Goal: Task Accomplishment & Management: Complete application form

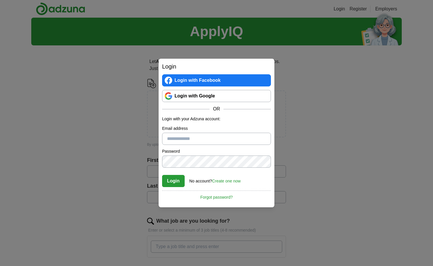
type input "**********"
click at [179, 181] on button "Login" at bounding box center [173, 181] width 23 height 12
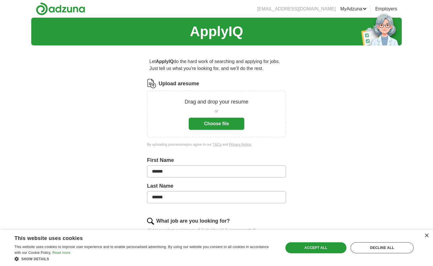
click at [220, 126] on button "Choose file" at bounding box center [217, 124] width 56 height 12
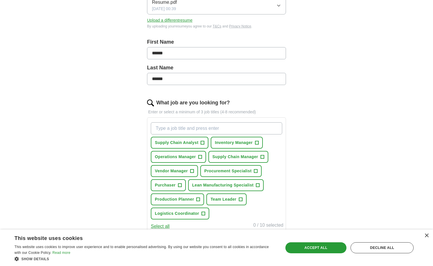
scroll to position [119, 0]
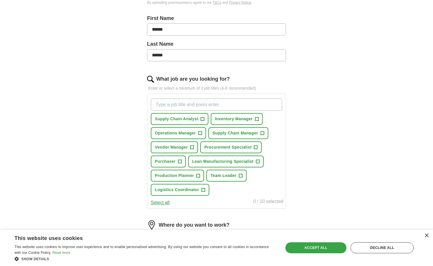
click at [314, 249] on div "Accept all" at bounding box center [315, 247] width 61 height 11
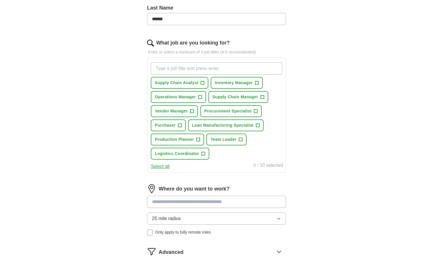
scroll to position [228, 0]
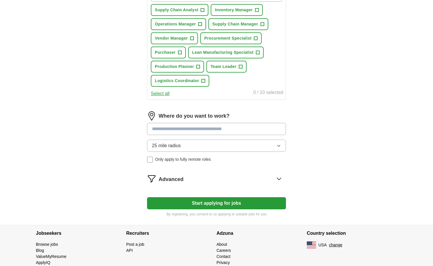
click at [279, 146] on icon "button" at bounding box center [278, 145] width 3 height 1
click at [324, 137] on div "ApplyIQ Let ApplyIQ do the hard work of searching and applying for jobs. Just t…" at bounding box center [216, 7] width 370 height 436
click at [176, 129] on input at bounding box center [216, 129] width 139 height 12
click at [351, 135] on div "ApplyIQ Let ApplyIQ do the hard work of searching and applying for jobs. Just t…" at bounding box center [216, 7] width 370 height 436
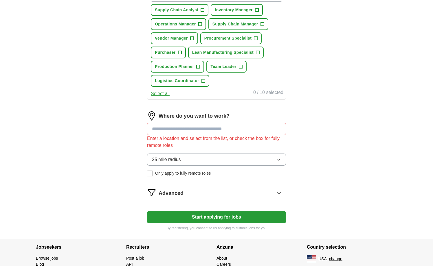
click at [196, 129] on input at bounding box center [216, 129] width 139 height 12
type input "****"
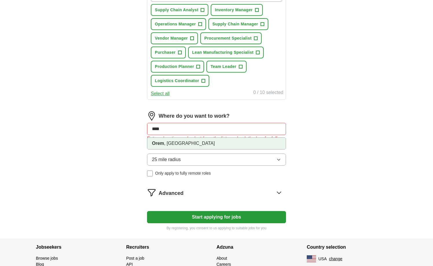
click at [189, 141] on li "Orem , [GEOGRAPHIC_DATA]" at bounding box center [216, 144] width 138 height 12
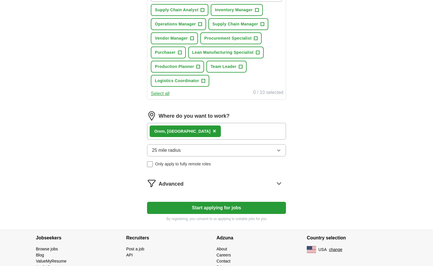
click at [280, 184] on icon at bounding box center [279, 184] width 4 height 2
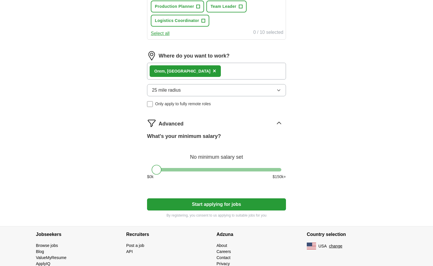
scroll to position [307, 0]
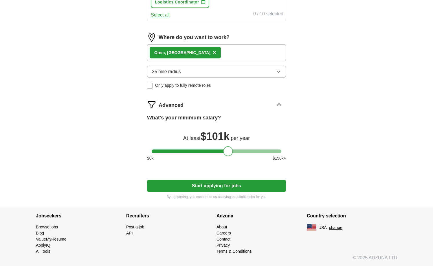
drag, startPoint x: 157, startPoint y: 153, endPoint x: 229, endPoint y: 158, distance: 71.3
click at [229, 158] on div "What's your minimum salary? At least $ 101k per year $ 0 k $ 150 k+" at bounding box center [216, 140] width 139 height 52
click at [205, 187] on button "Start applying for jobs" at bounding box center [216, 186] width 139 height 12
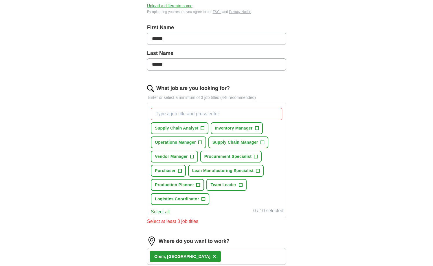
scroll to position [117, 0]
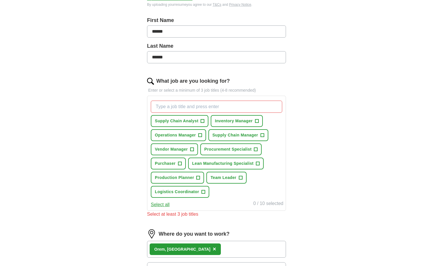
click at [257, 122] on span "+" at bounding box center [256, 121] width 3 height 5
click at [263, 137] on span "+" at bounding box center [261, 135] width 3 height 5
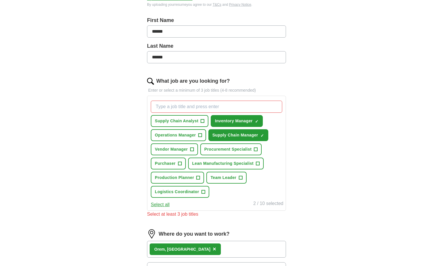
click at [193, 150] on span "+" at bounding box center [191, 149] width 3 height 5
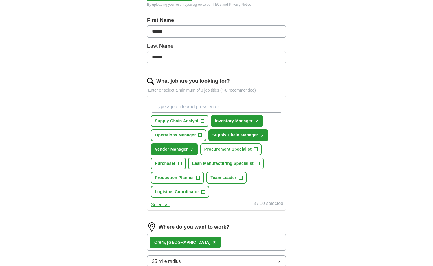
click at [257, 149] on span "+" at bounding box center [255, 149] width 3 height 5
click at [180, 163] on span "+" at bounding box center [179, 163] width 3 height 5
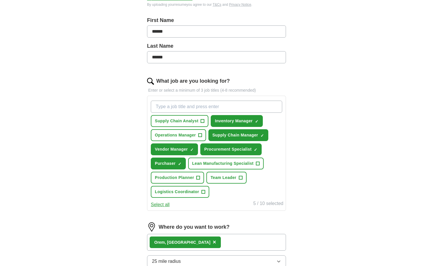
click at [198, 179] on span "+" at bounding box center [197, 178] width 3 height 5
drag, startPoint x: 190, startPoint y: 179, endPoint x: 274, endPoint y: 116, distance: 105.7
click at [274, 116] on div "Supply Chain Analyst + Inventory Manager ✓ × Operations Manager + Supply Chain …" at bounding box center [217, 149] width 134 height 102
click at [205, 193] on button "Logistics Coordinator +" at bounding box center [180, 192] width 58 height 12
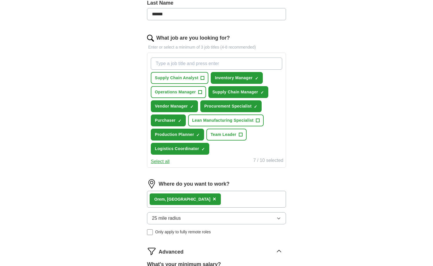
scroll to position [187, 0]
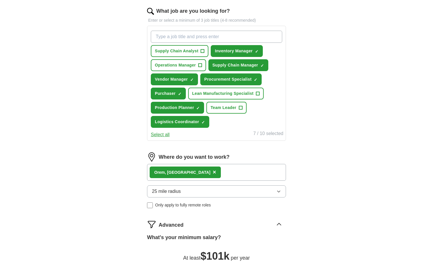
click at [280, 191] on icon "button" at bounding box center [278, 191] width 5 height 5
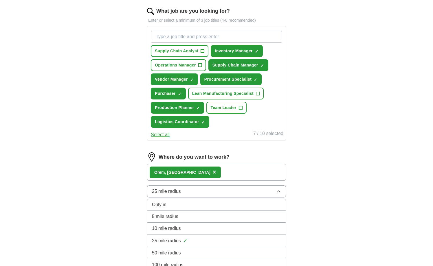
click at [280, 191] on icon "button" at bounding box center [278, 191] width 5 height 5
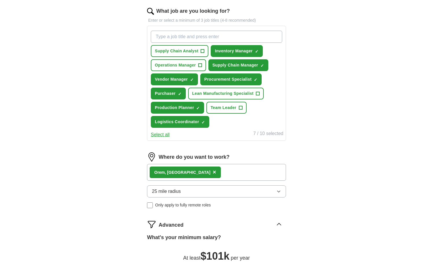
click at [307, 170] on div "Let ApplyIQ do the hard work of searching and applying for jobs. Just tell us w…" at bounding box center [216, 95] width 185 height 465
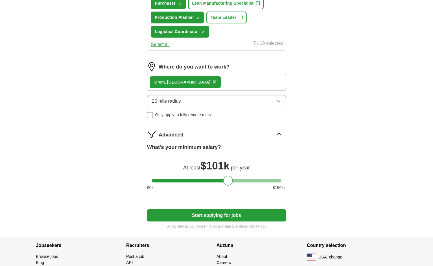
scroll to position [307, 0]
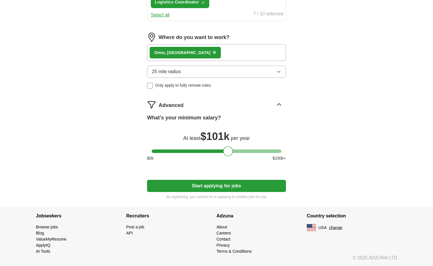
click at [210, 186] on button "Start applying for jobs" at bounding box center [216, 186] width 139 height 12
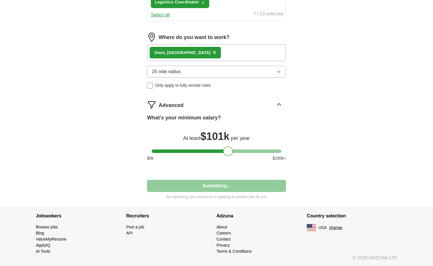
select select "**"
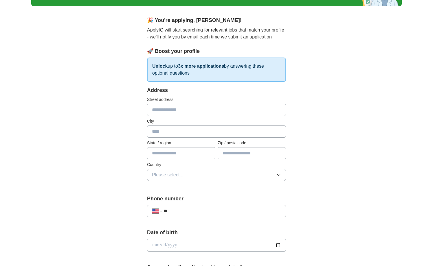
scroll to position [0, 0]
